Goal: Information Seeking & Learning: Learn about a topic

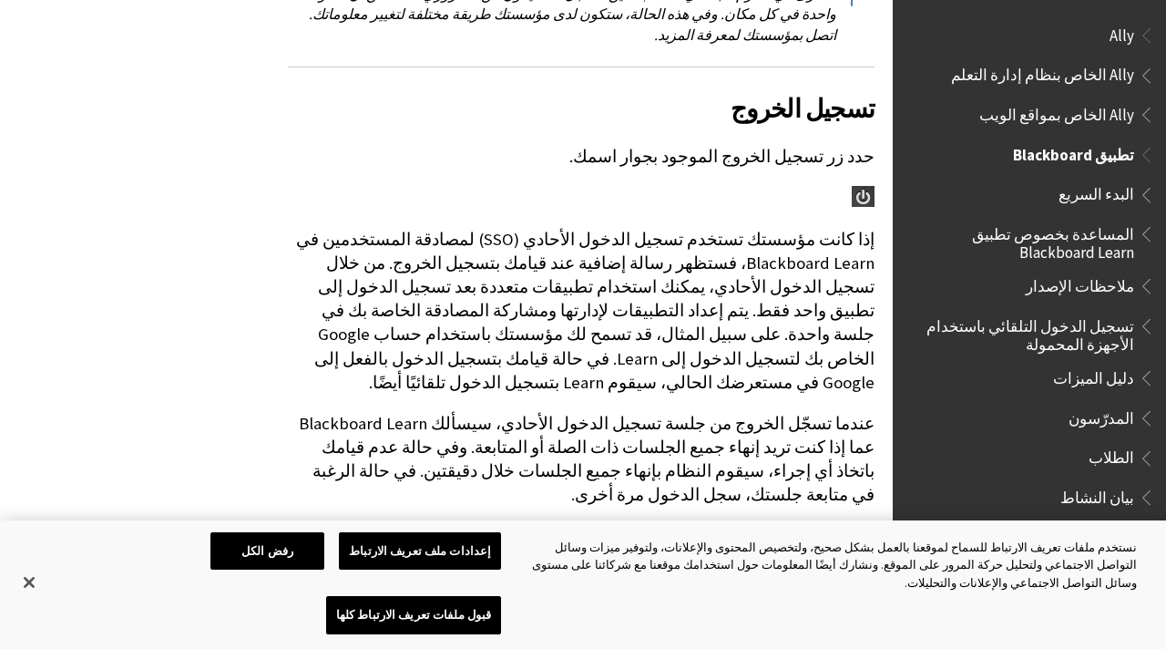
click at [1083, 151] on span "تطبيق Blackboard" at bounding box center [1073, 151] width 121 height 25
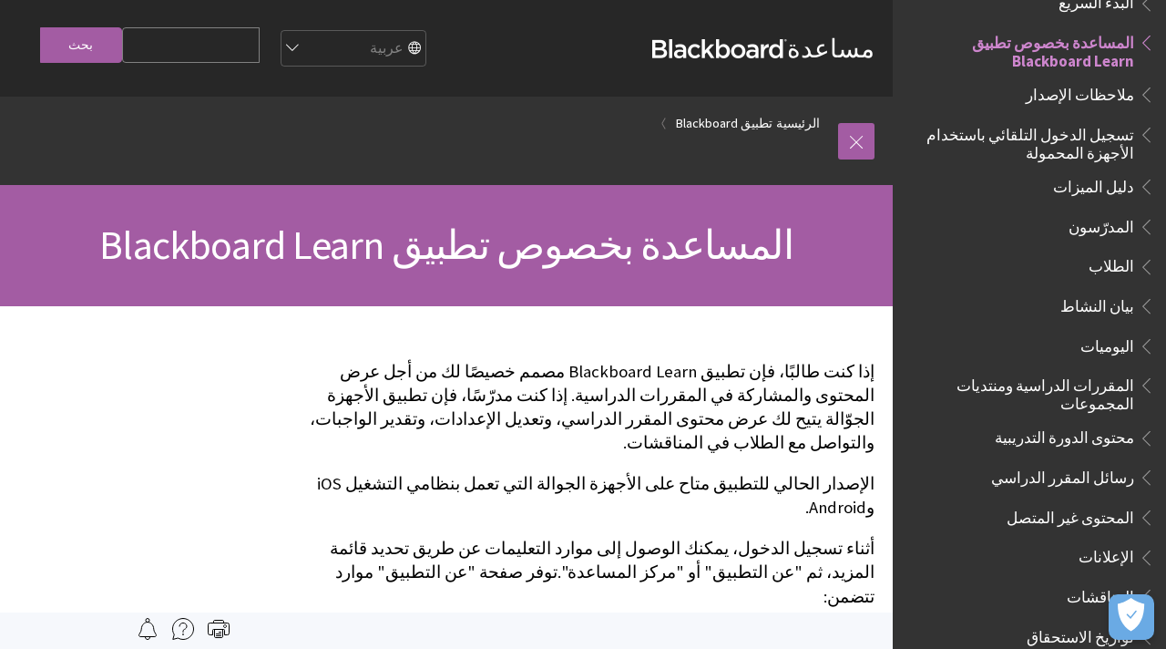
click at [785, 66] on div "مساعدة Blackboard مساعدة Bb English عربية Català Cymraeg Deutsch Español Suomi …" at bounding box center [446, 48] width 893 height 97
click at [787, 55] on strong "Blackboard" at bounding box center [719, 48] width 135 height 19
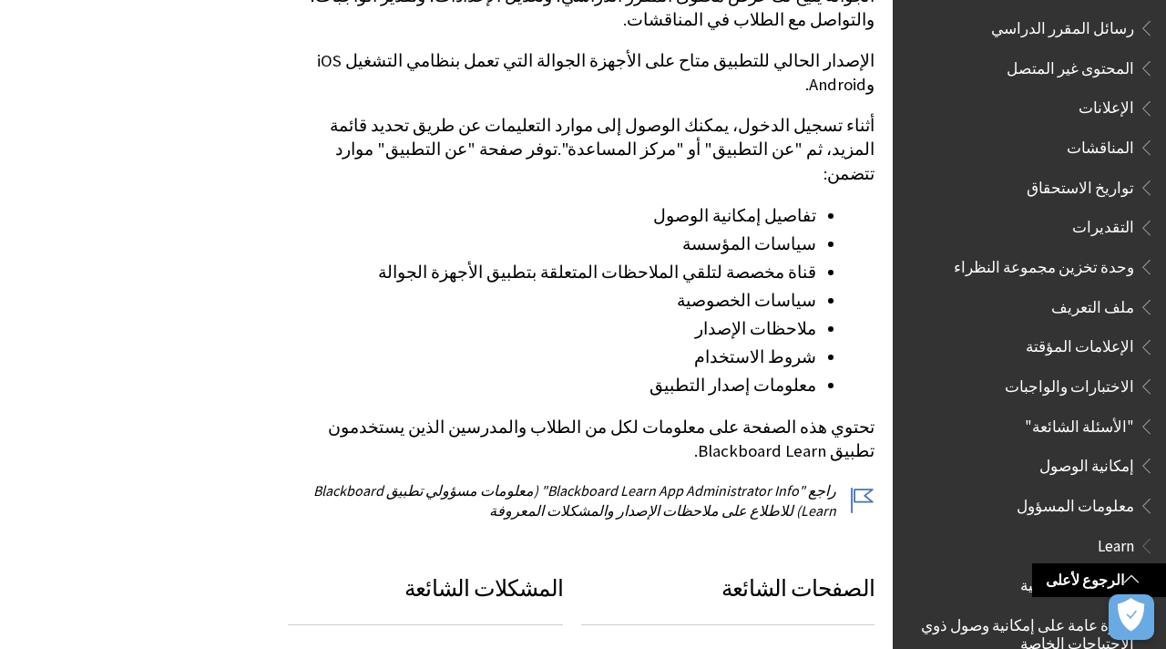
scroll to position [1009, 0]
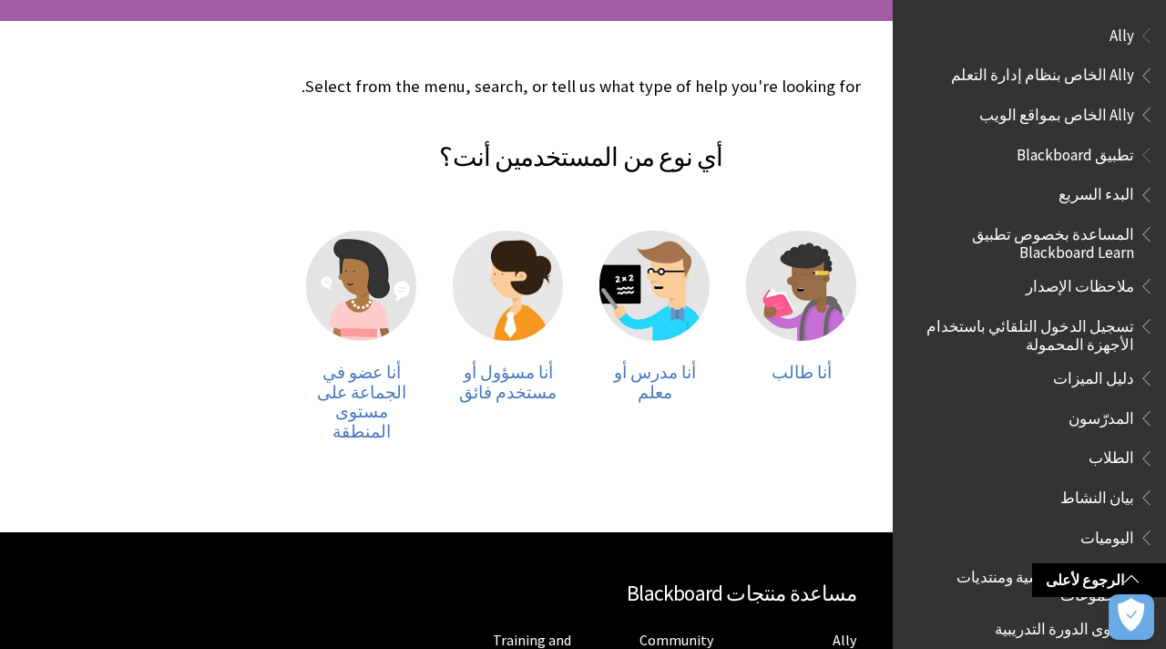
scroll to position [220, 0]
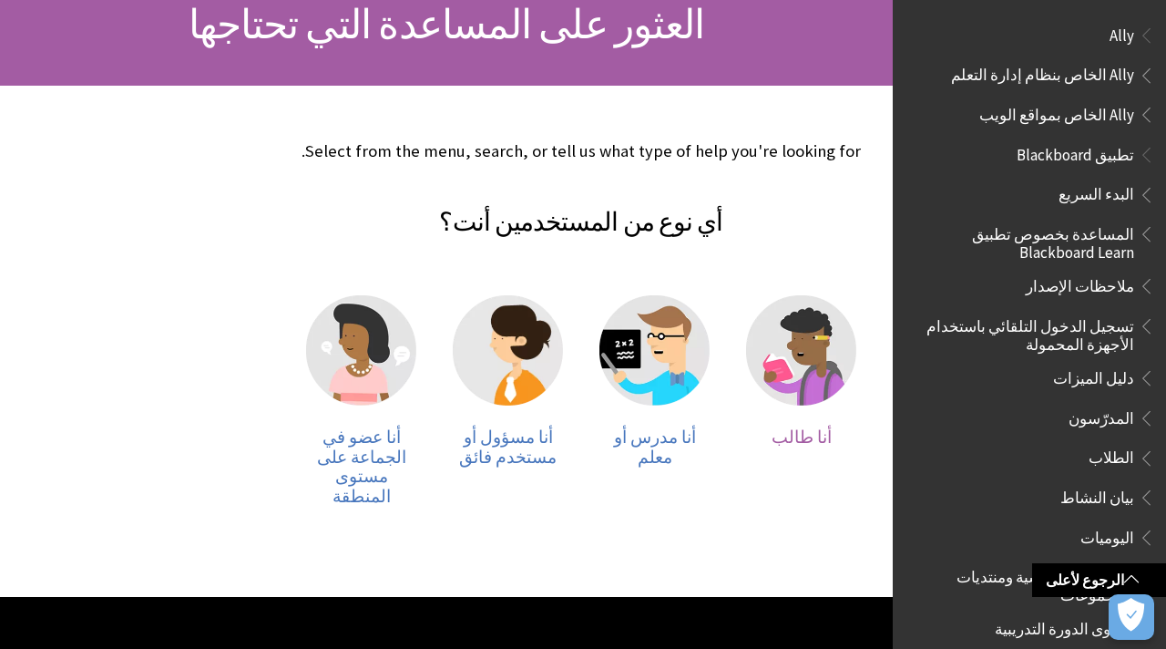
click at [805, 342] on img at bounding box center [801, 350] width 110 height 110
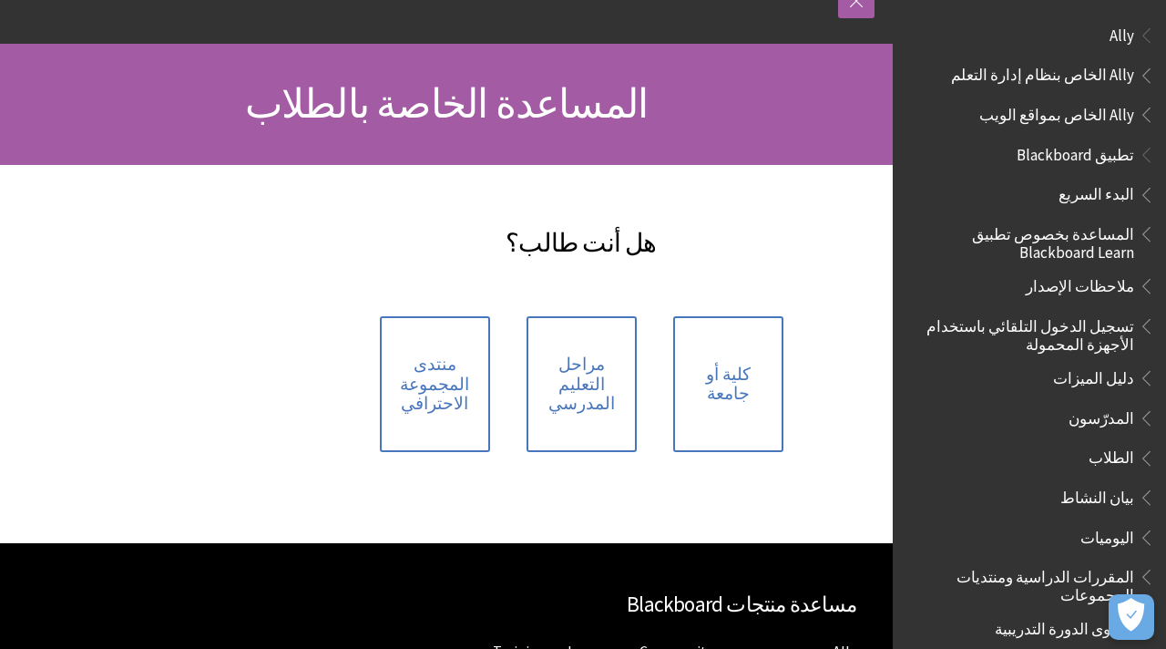
scroll to position [219, 0]
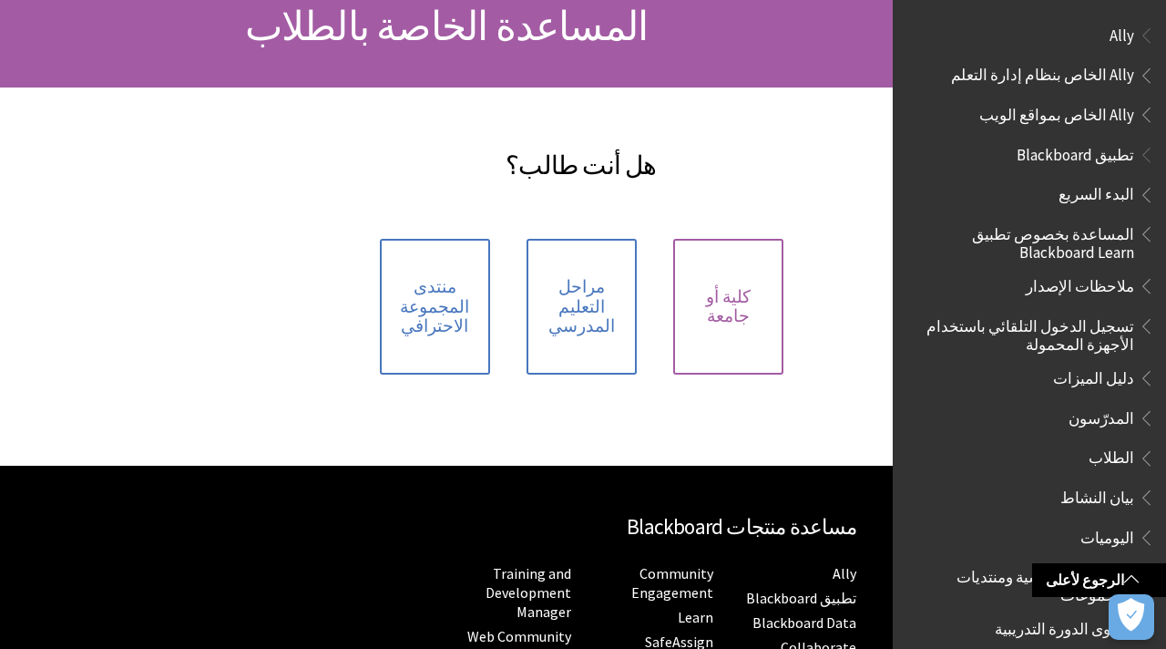
click at [730, 314] on link "كلية أو جامعة" at bounding box center [728, 307] width 110 height 136
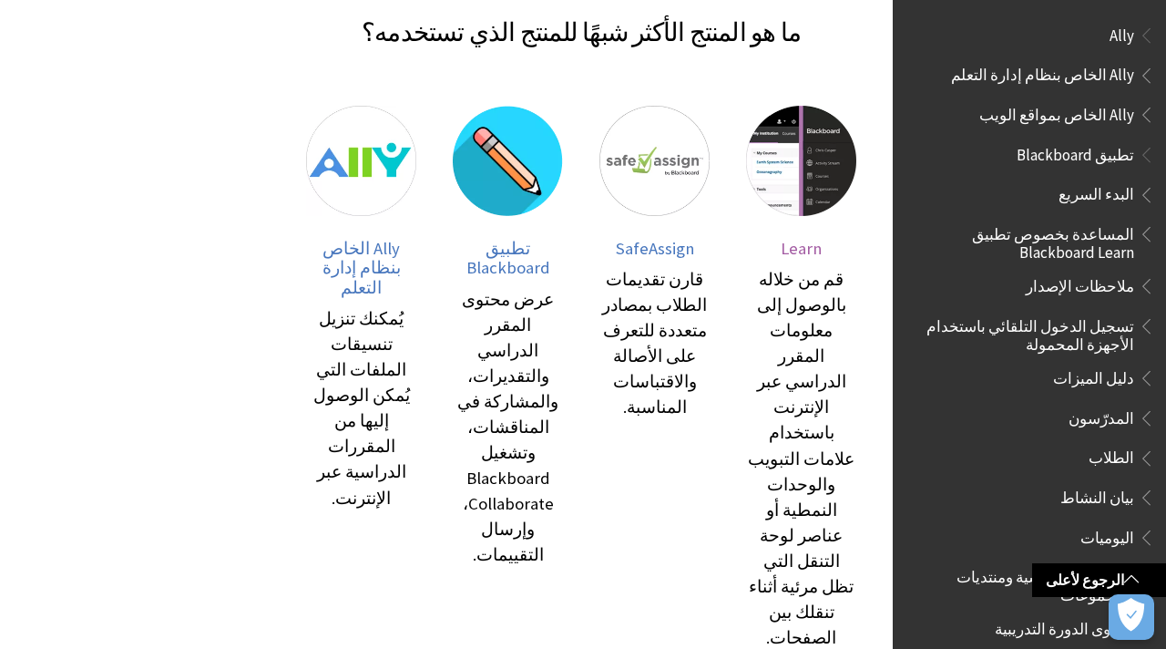
scroll to position [429, 0]
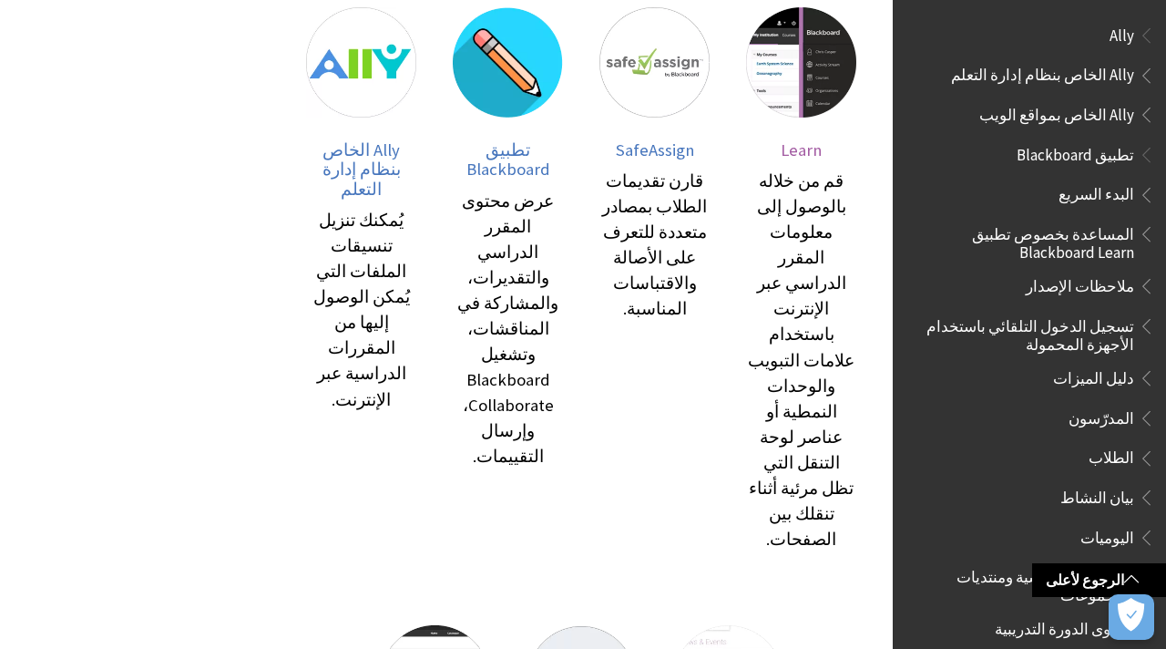
click at [804, 85] on img at bounding box center [801, 62] width 110 height 110
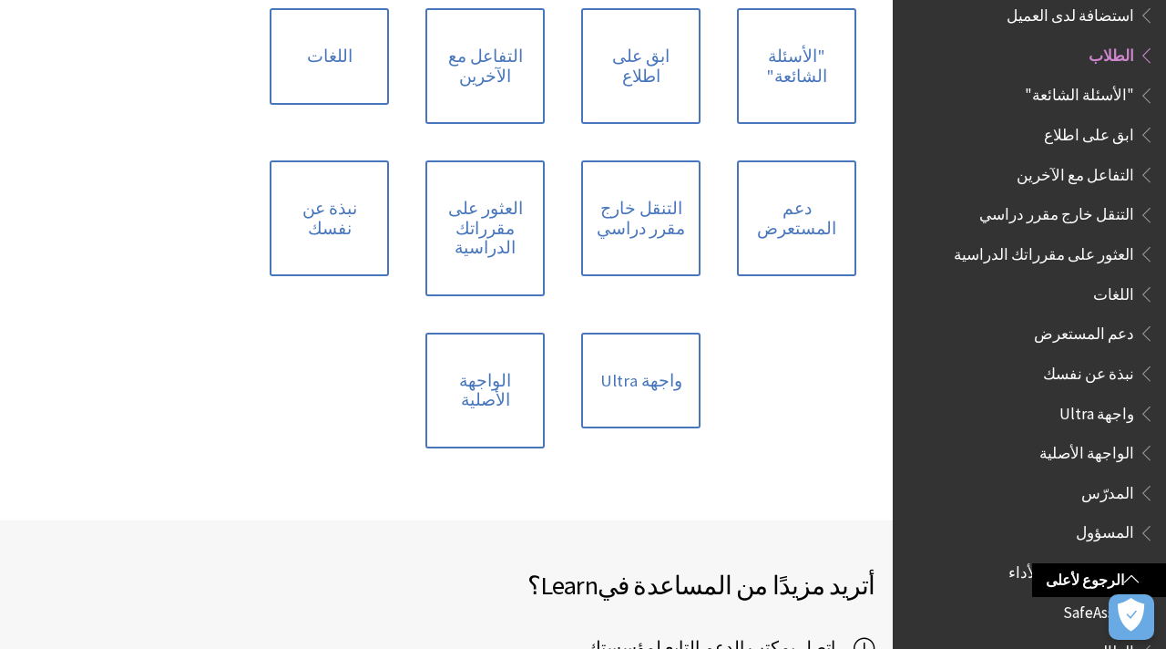
scroll to position [1956, 0]
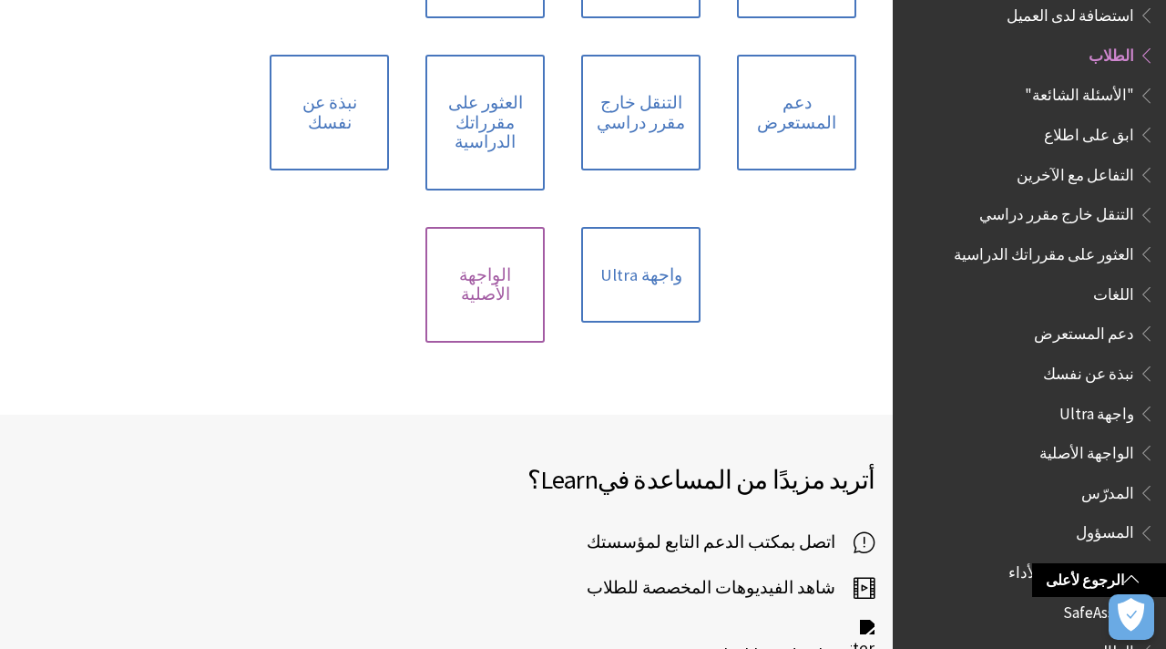
click at [503, 227] on link "الواجهة الأصلية" at bounding box center [484, 285] width 119 height 116
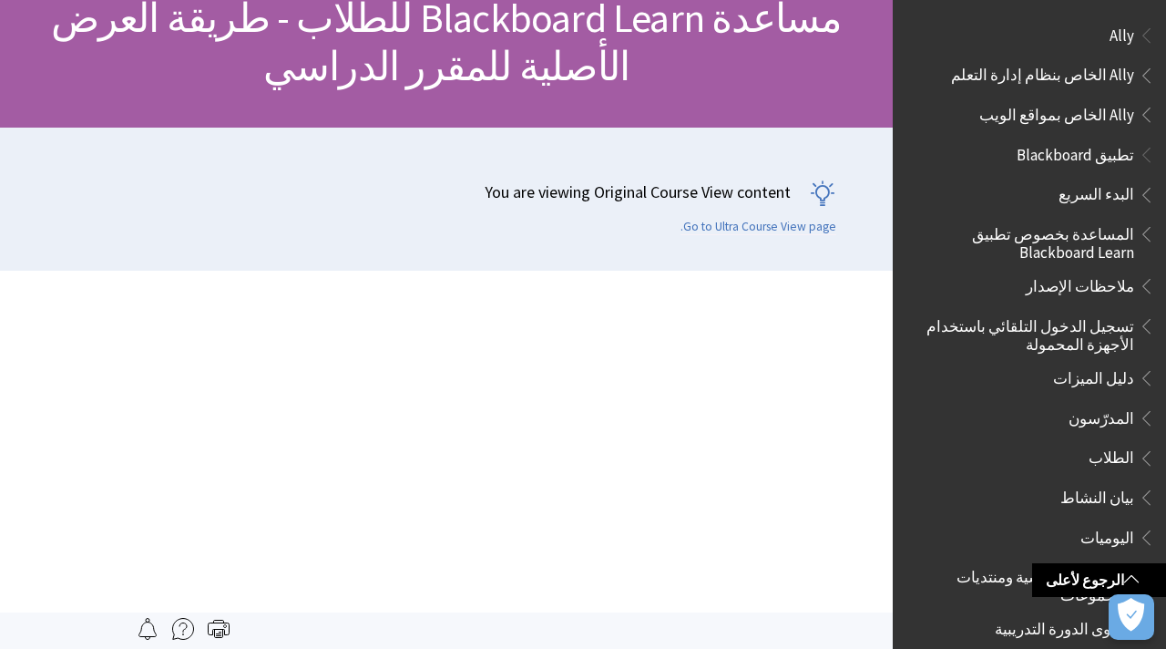
scroll to position [1700, 0]
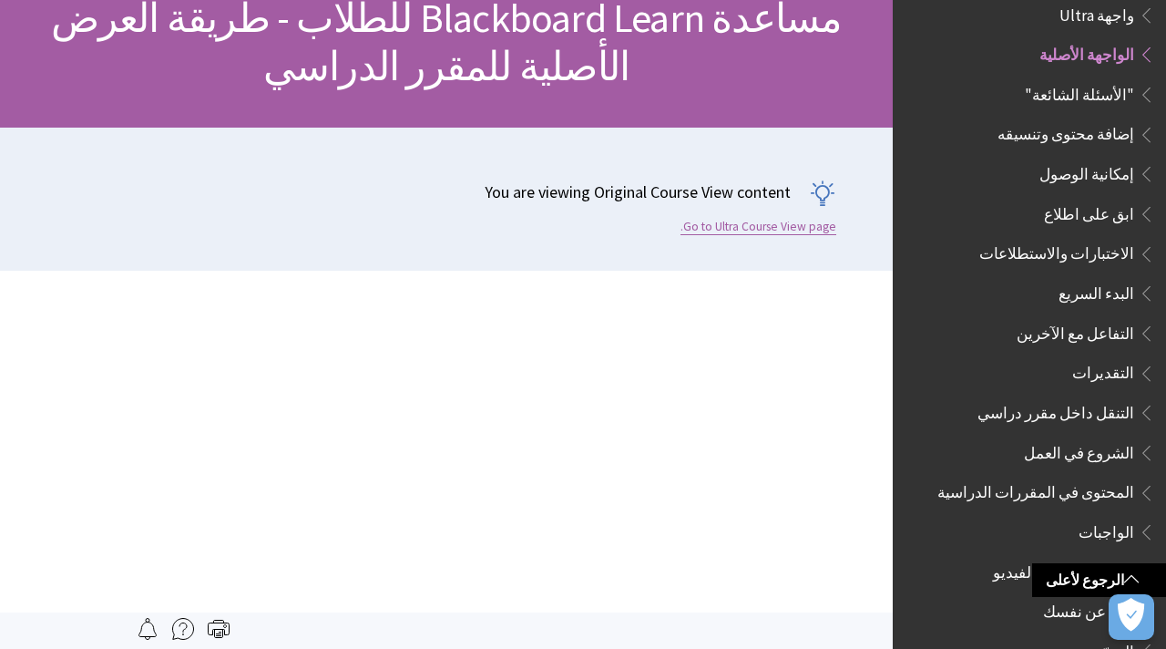
click at [776, 230] on link "Go to Ultra Course View page." at bounding box center [759, 227] width 156 height 16
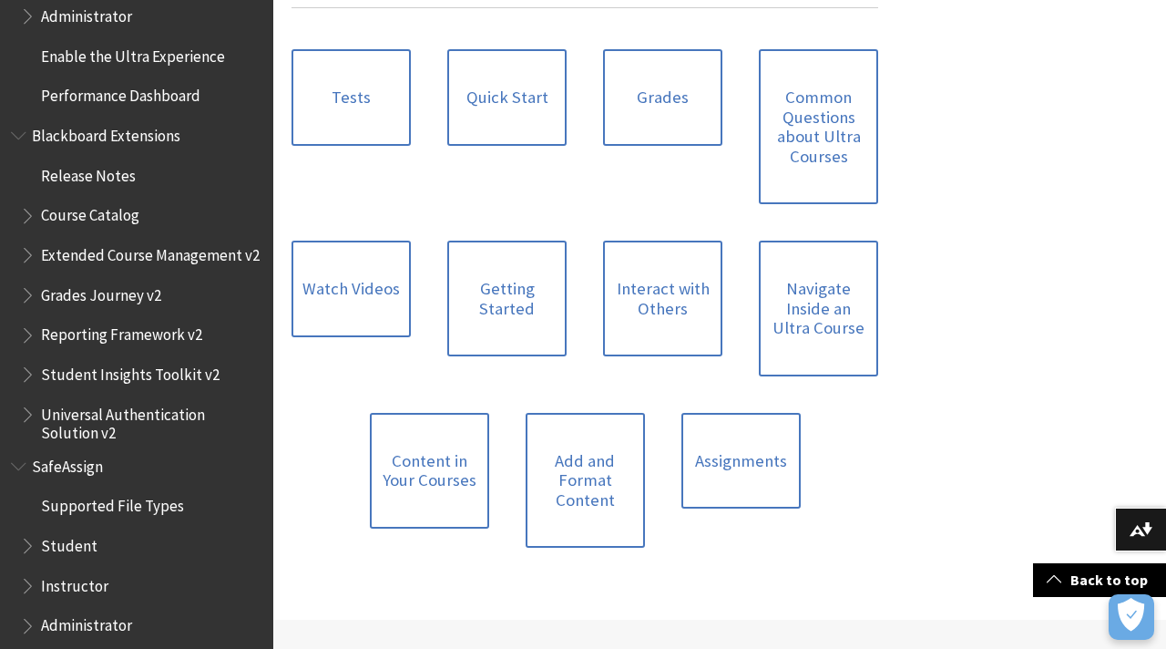
scroll to position [1401, 0]
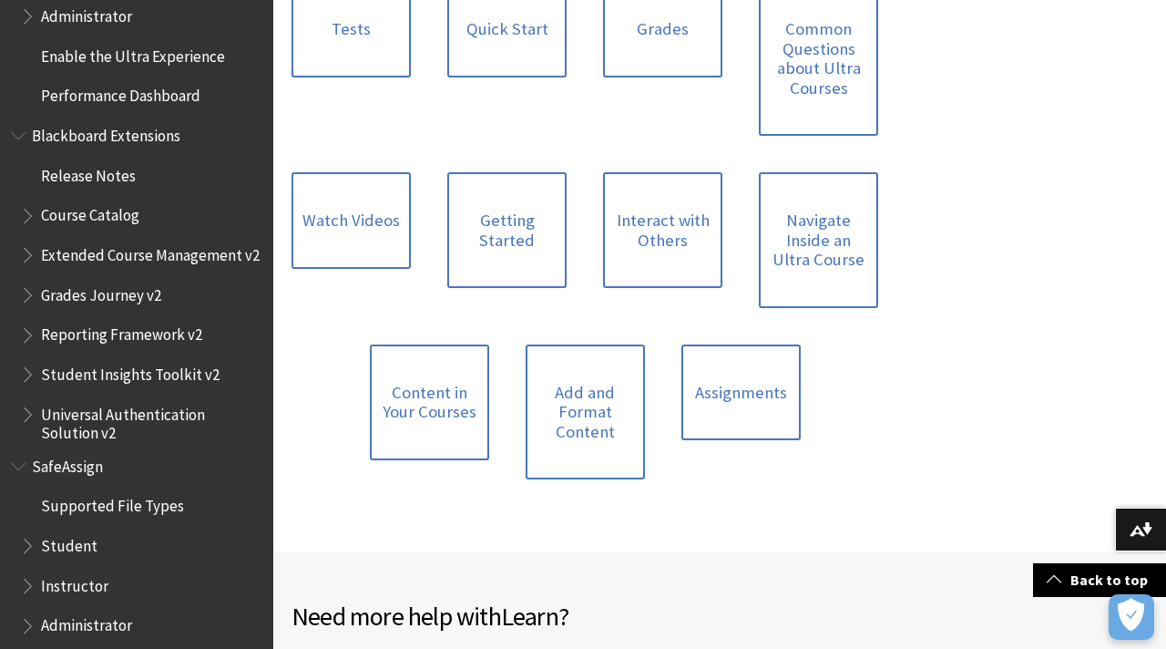
click at [88, 537] on span "Student" at bounding box center [69, 542] width 56 height 25
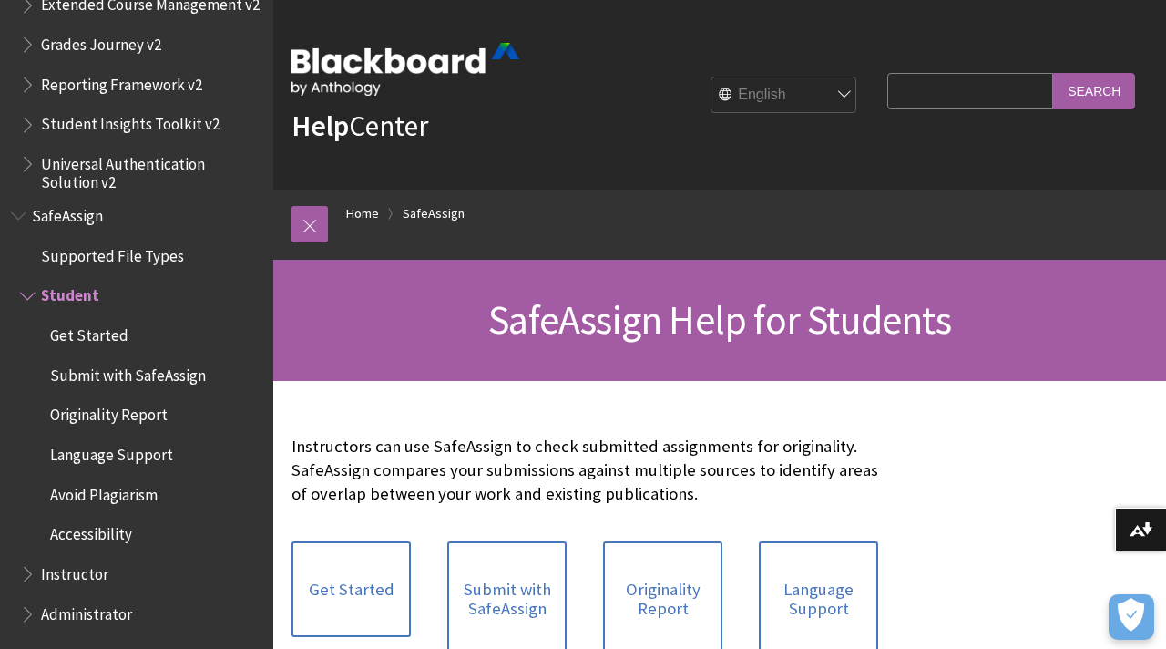
click at [438, 72] on img at bounding box center [406, 69] width 228 height 53
click at [798, 89] on select "English عربية Català Cymraeg Deutsch Español Suomi Français עברית Italiano 日本語 …" at bounding box center [785, 95] width 146 height 36
select select "/ar-sa/SafeAssign/Student"
click at [724, 77] on select "English عربية Català Cymraeg Deutsch Español Suomi Français עברית Italiano 日本語 …" at bounding box center [785, 95] width 146 height 36
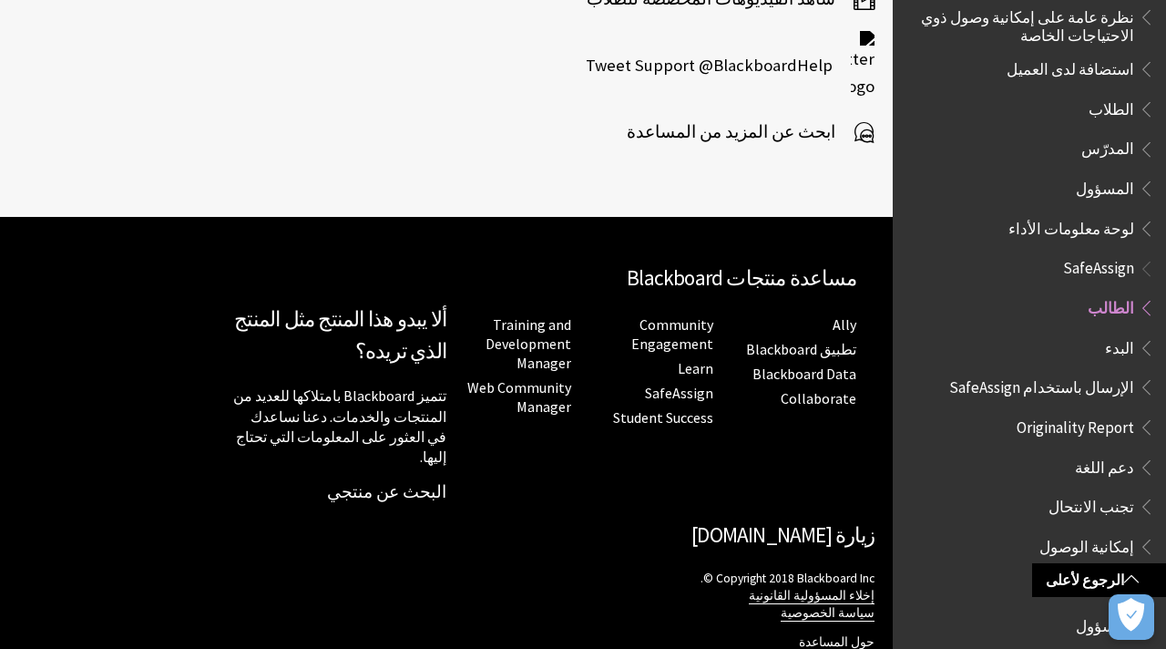
scroll to position [1024, 0]
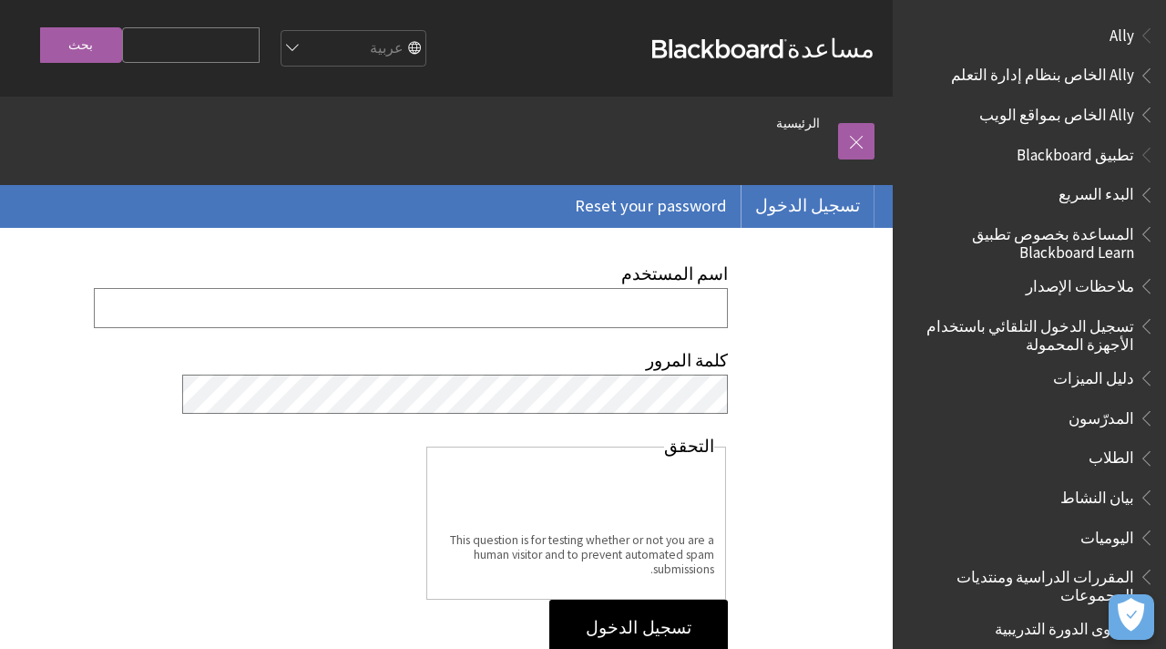
click at [697, 304] on input "اسم المستخدم" at bounding box center [411, 307] width 634 height 39
drag, startPoint x: 631, startPoint y: 307, endPoint x: 507, endPoint y: 325, distance: 125.2
click at [507, 325] on input "447200367@student.ksu.edu.sa" at bounding box center [411, 307] width 634 height 39
type input "447200367"
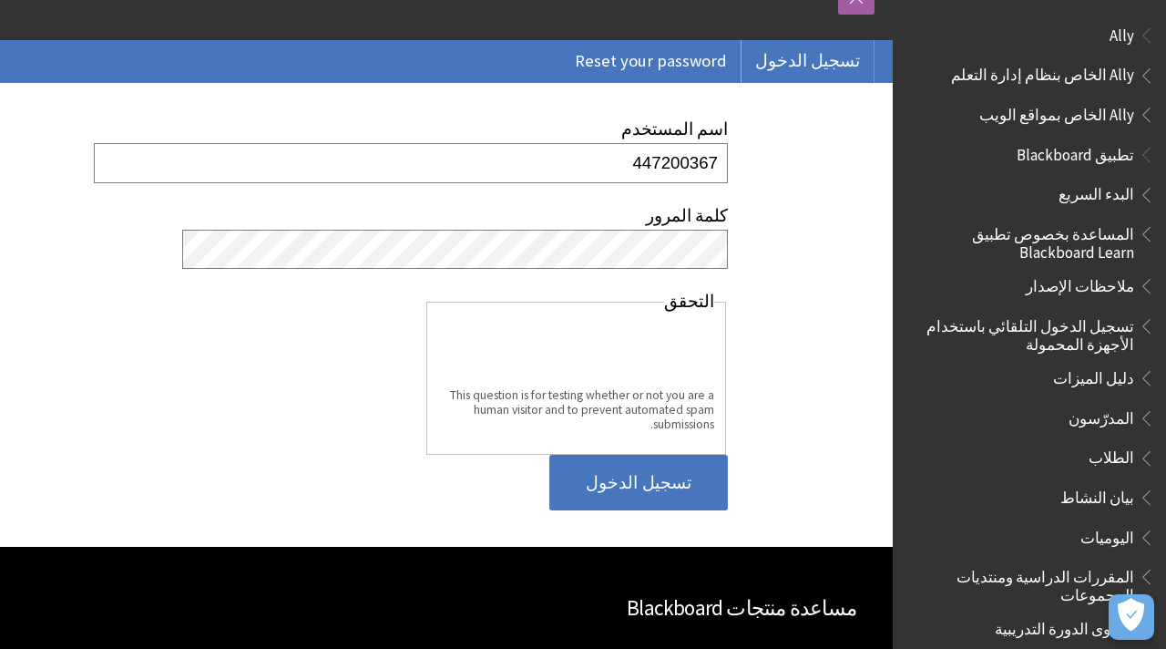
click at [659, 489] on input "تسجيل الدخول" at bounding box center [638, 483] width 179 height 56
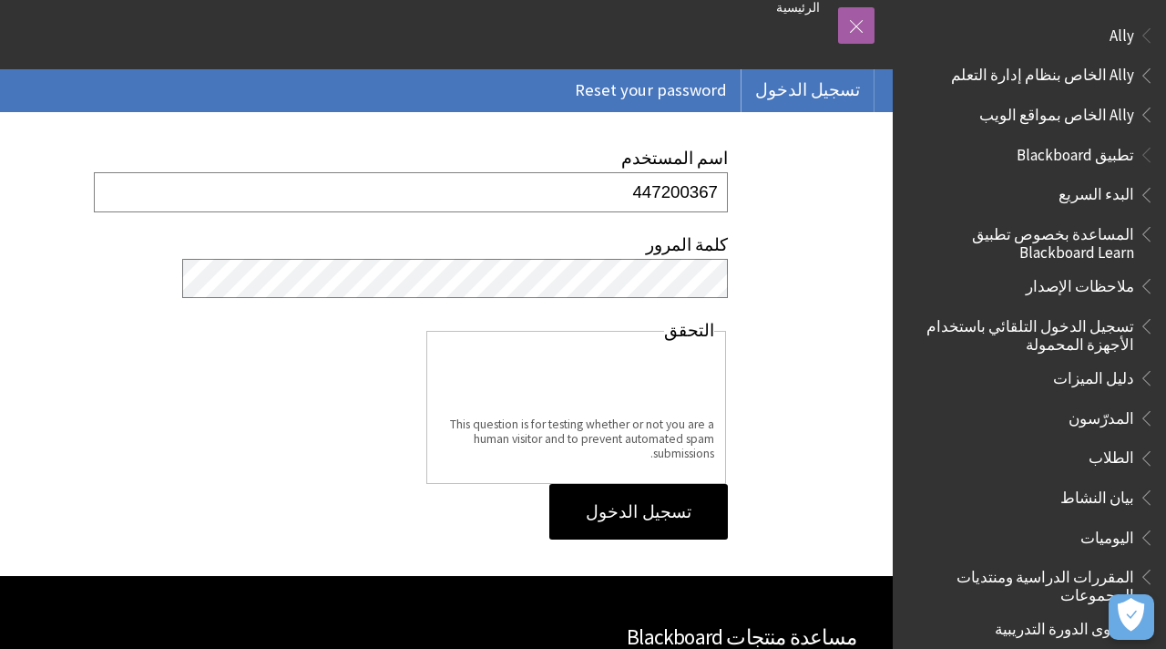
scroll to position [204, 0]
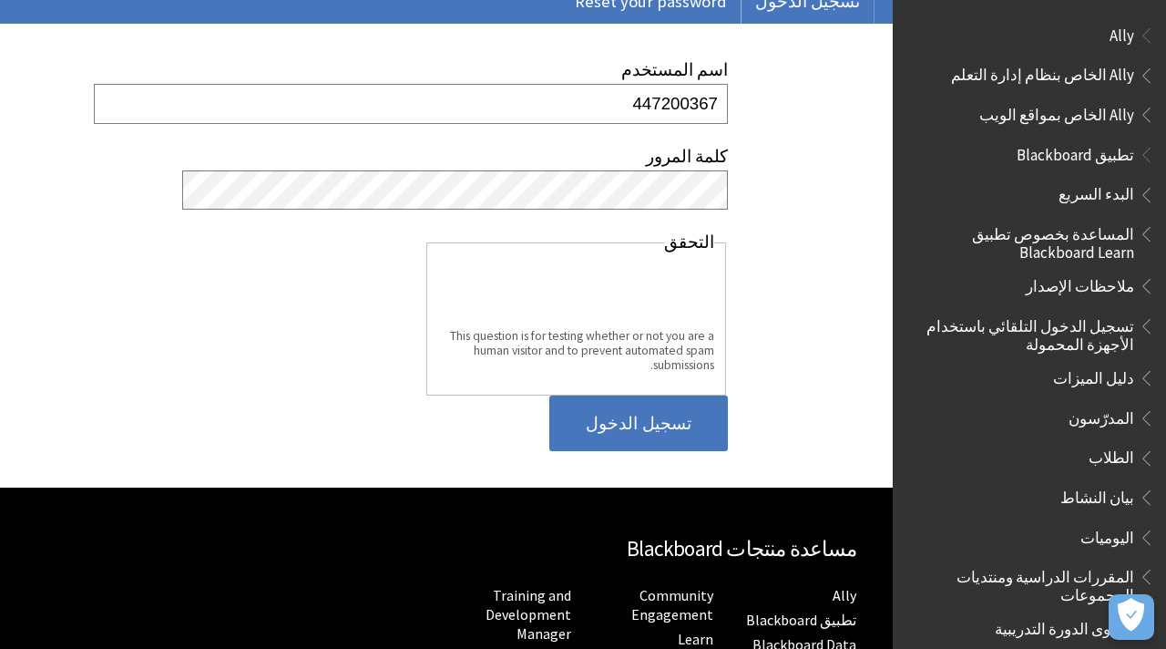
click at [698, 409] on input "تسجيل الدخول" at bounding box center [638, 423] width 179 height 56
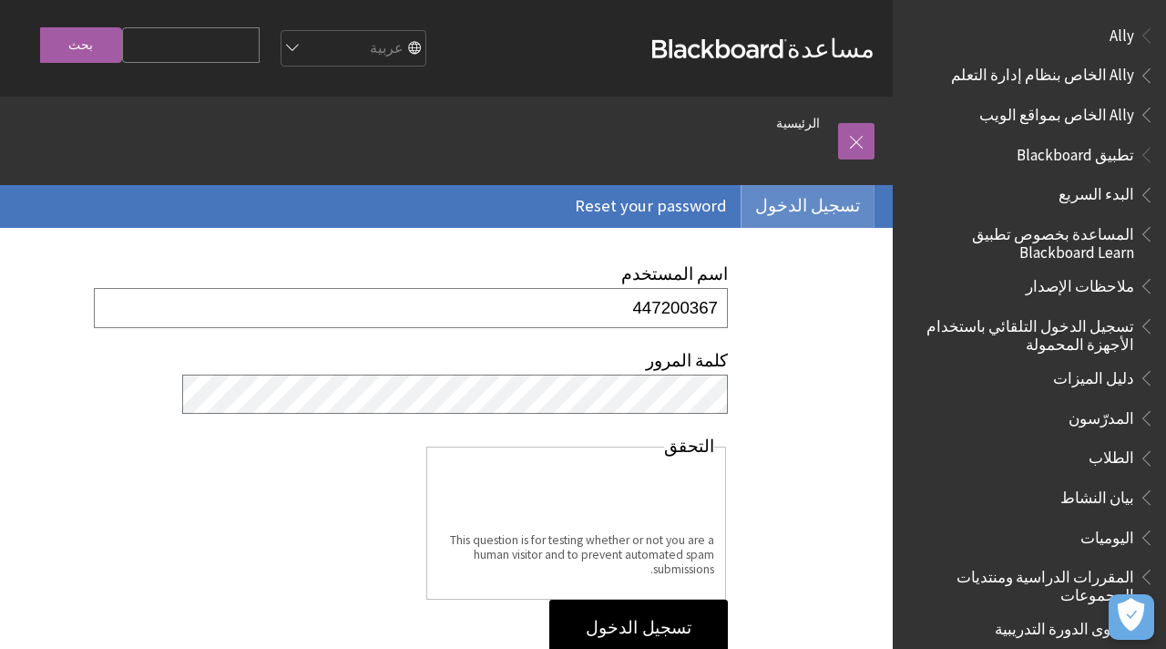
click at [835, 215] on link "تسجيل الدخول" at bounding box center [808, 206] width 132 height 42
click at [1066, 145] on span "تطبيق Blackboard" at bounding box center [1076, 151] width 118 height 25
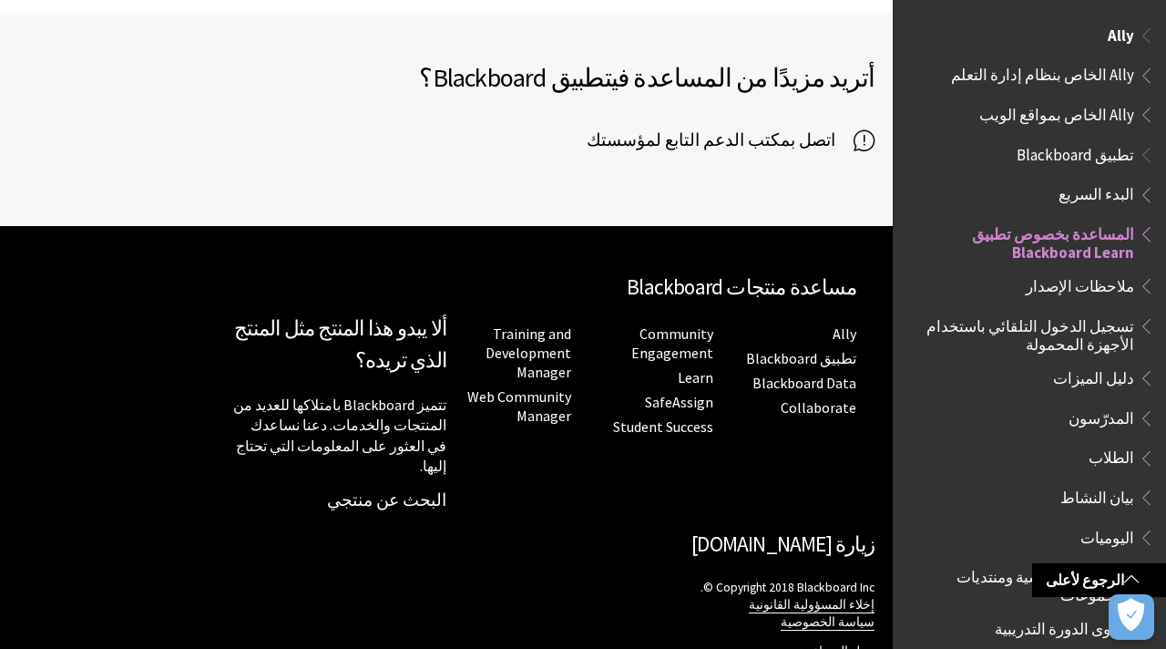
click at [1089, 77] on span "Ally الخاص بنظام إدارة التعلم" at bounding box center [1042, 72] width 183 height 25
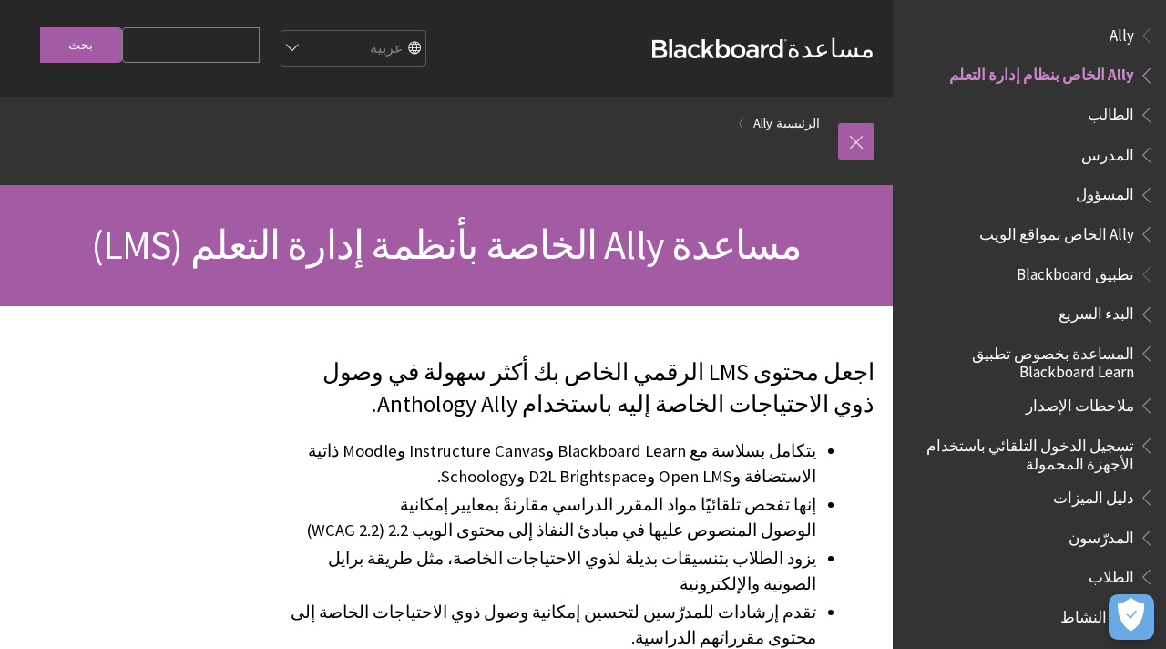
scroll to position [32, 0]
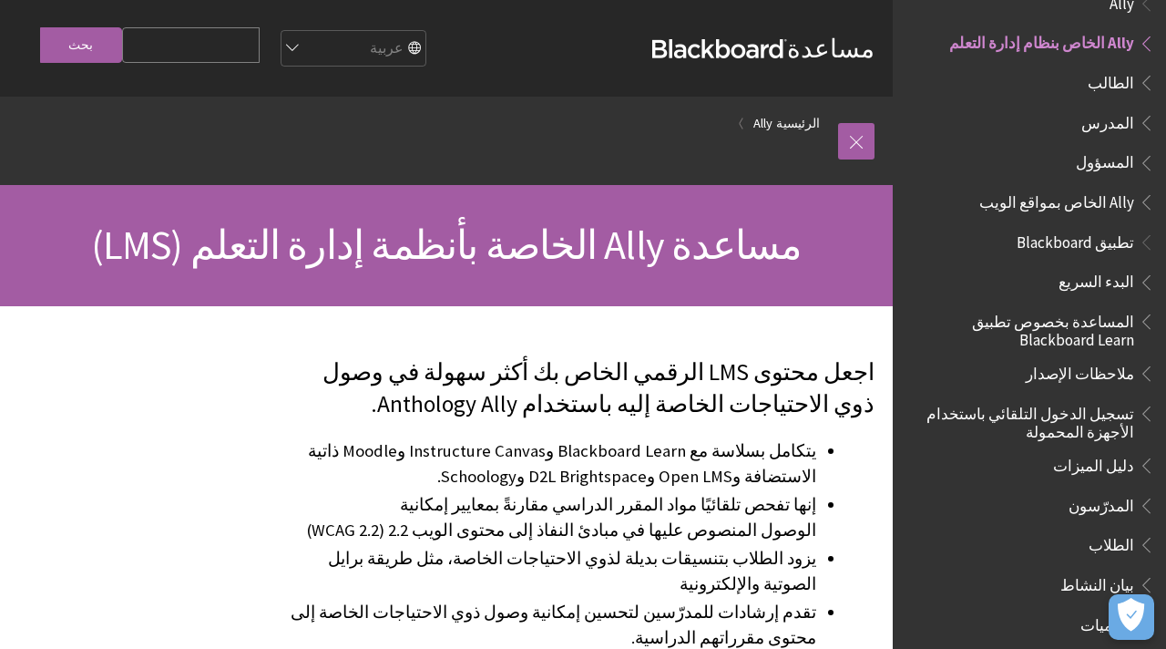
click at [749, 60] on link "مساعدة Blackboard" at bounding box center [763, 48] width 222 height 33
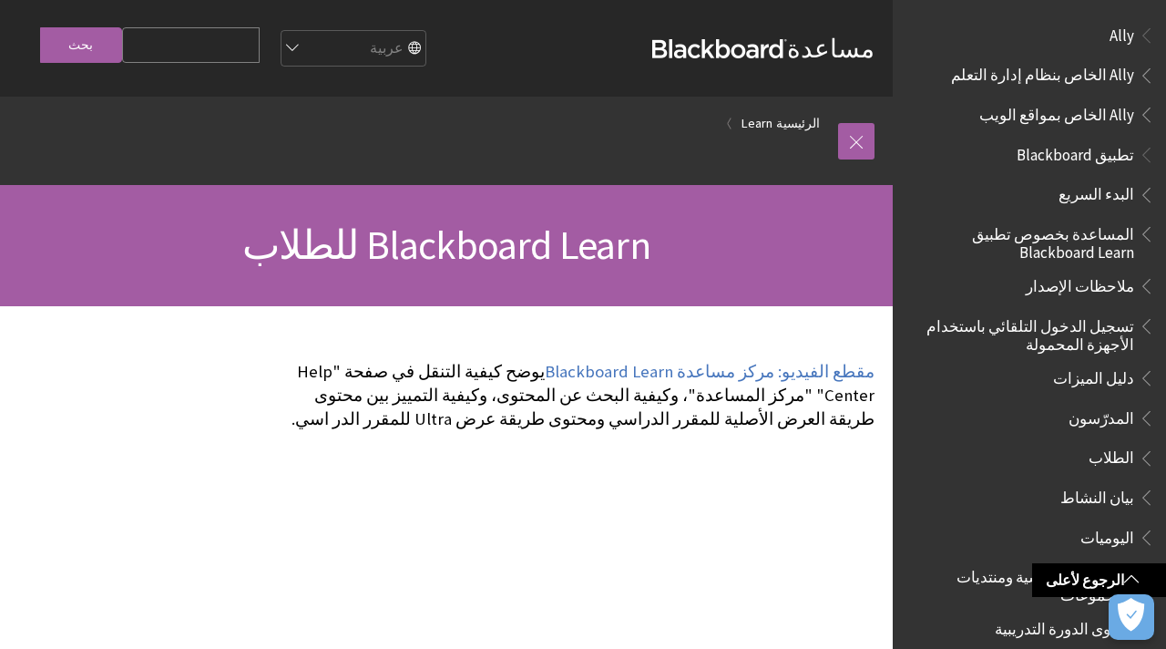
scroll to position [1956, 0]
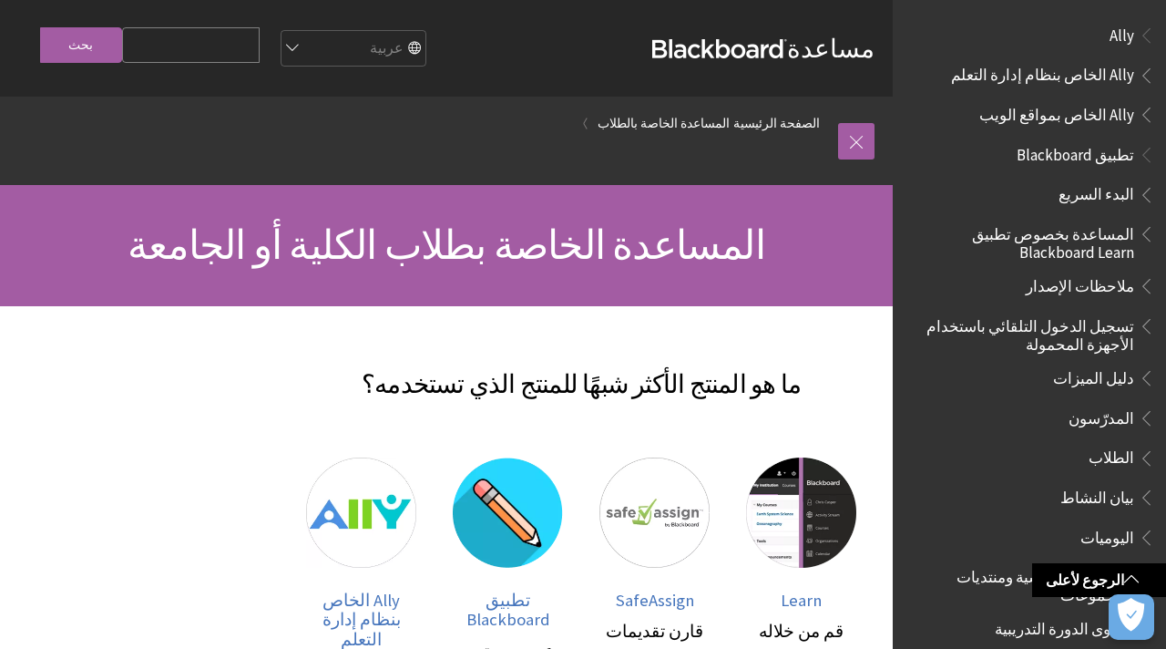
scroll to position [526, 0]
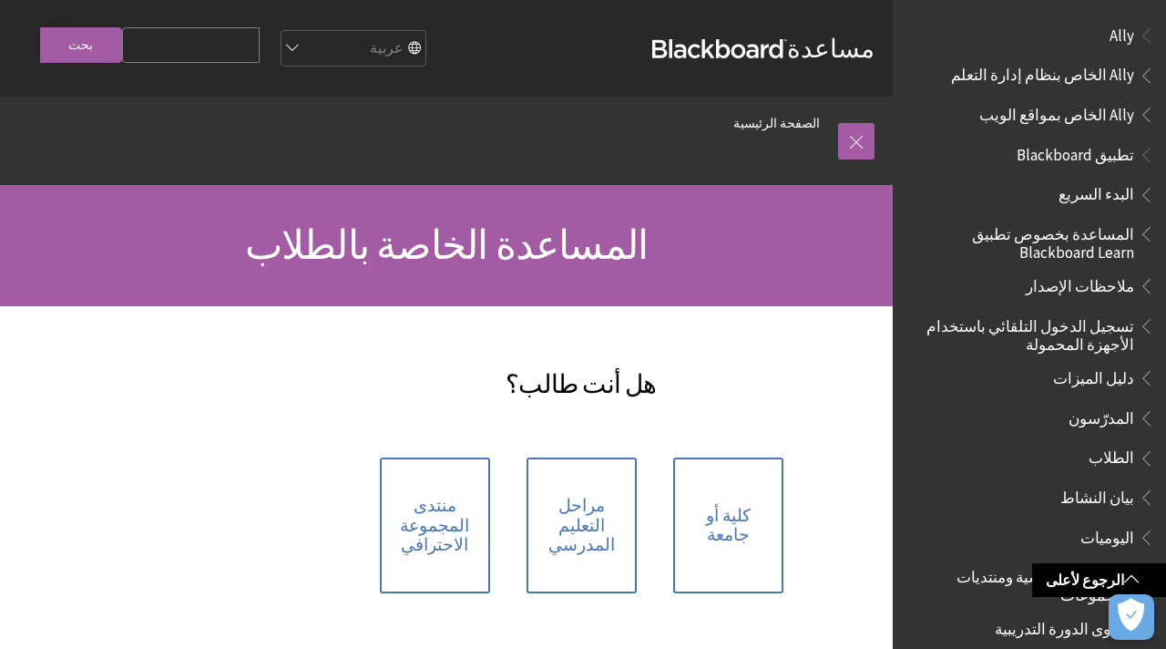
scroll to position [219, 0]
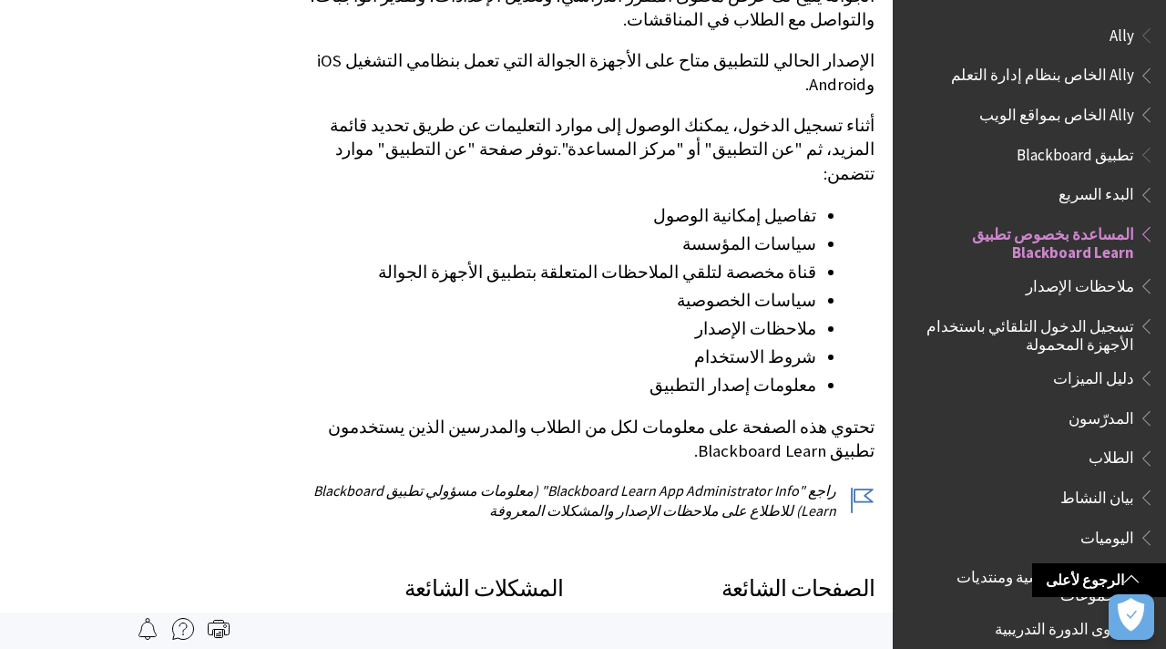
scroll to position [191, 0]
